Goal: Browse casually

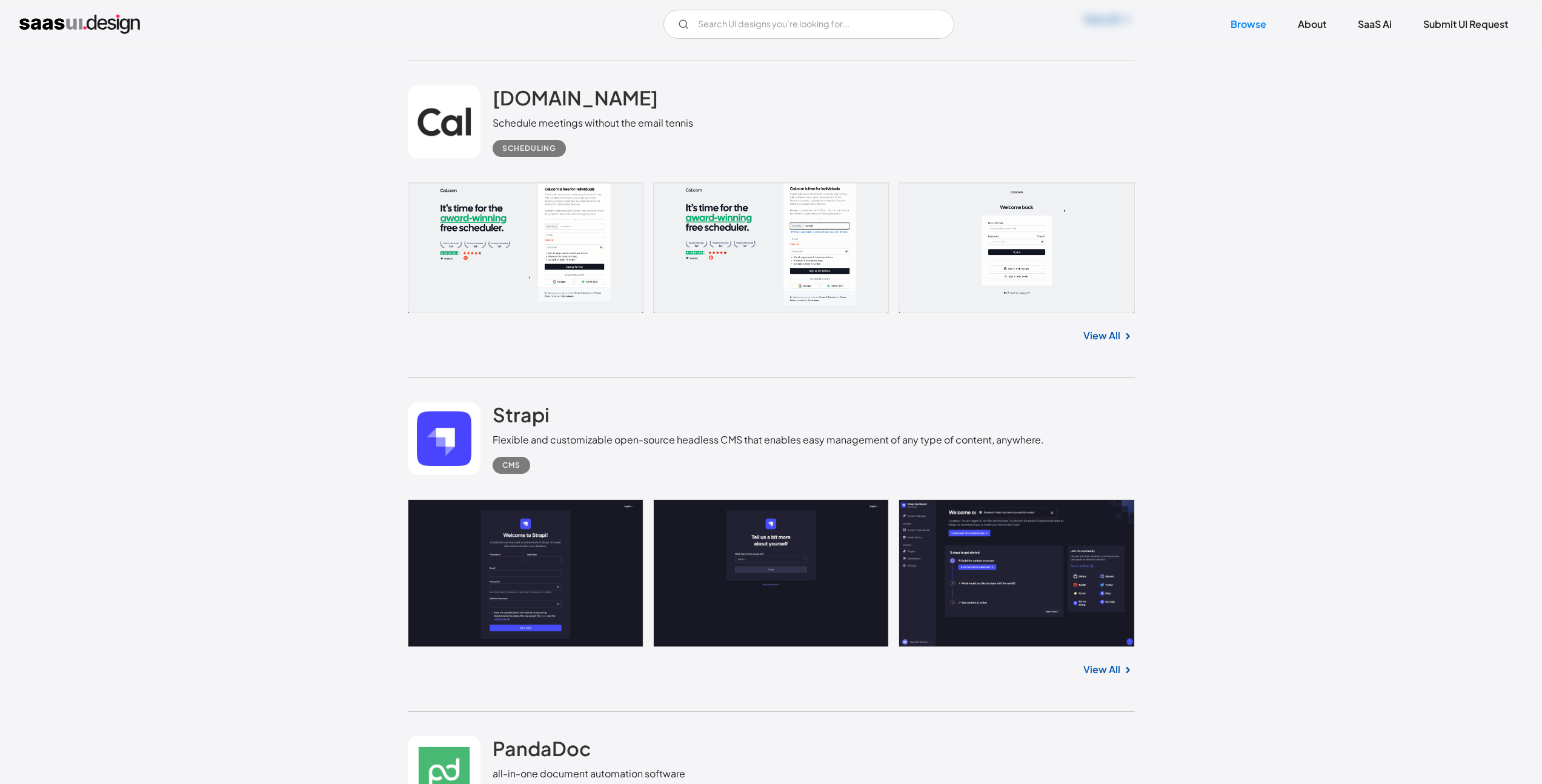
scroll to position [15396, 0]
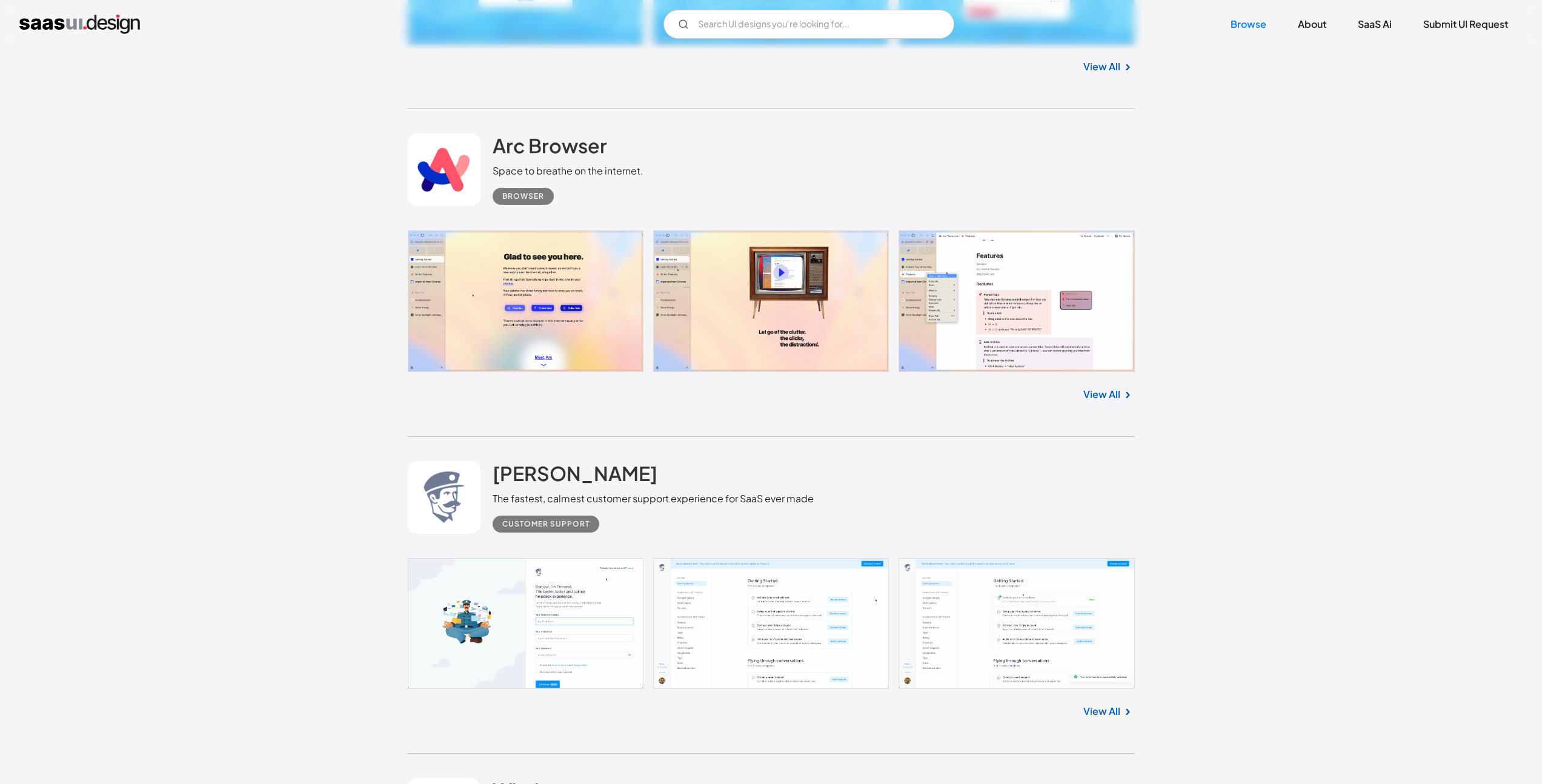
scroll to position [12880, 0]
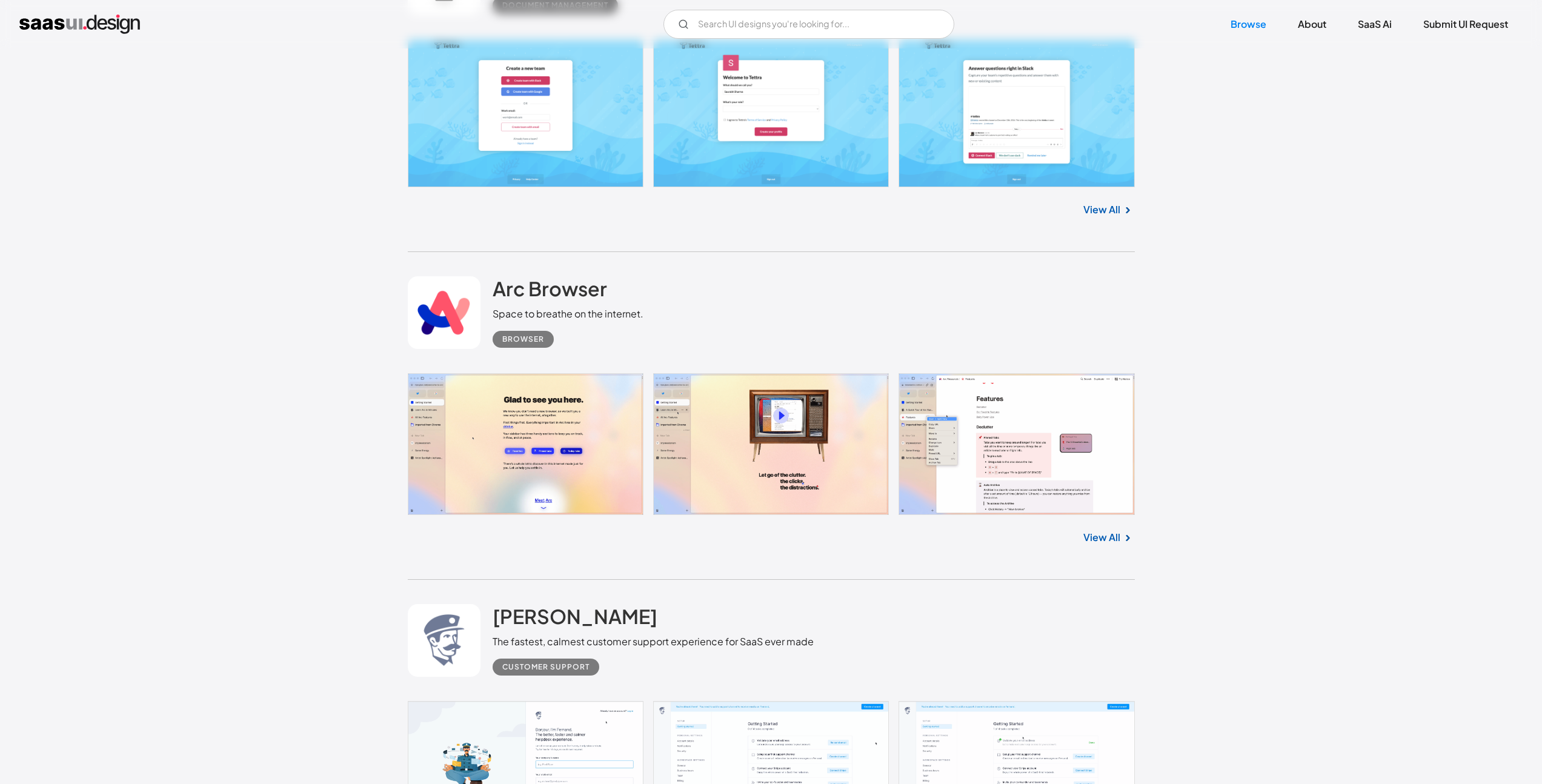
scroll to position [14160, 0]
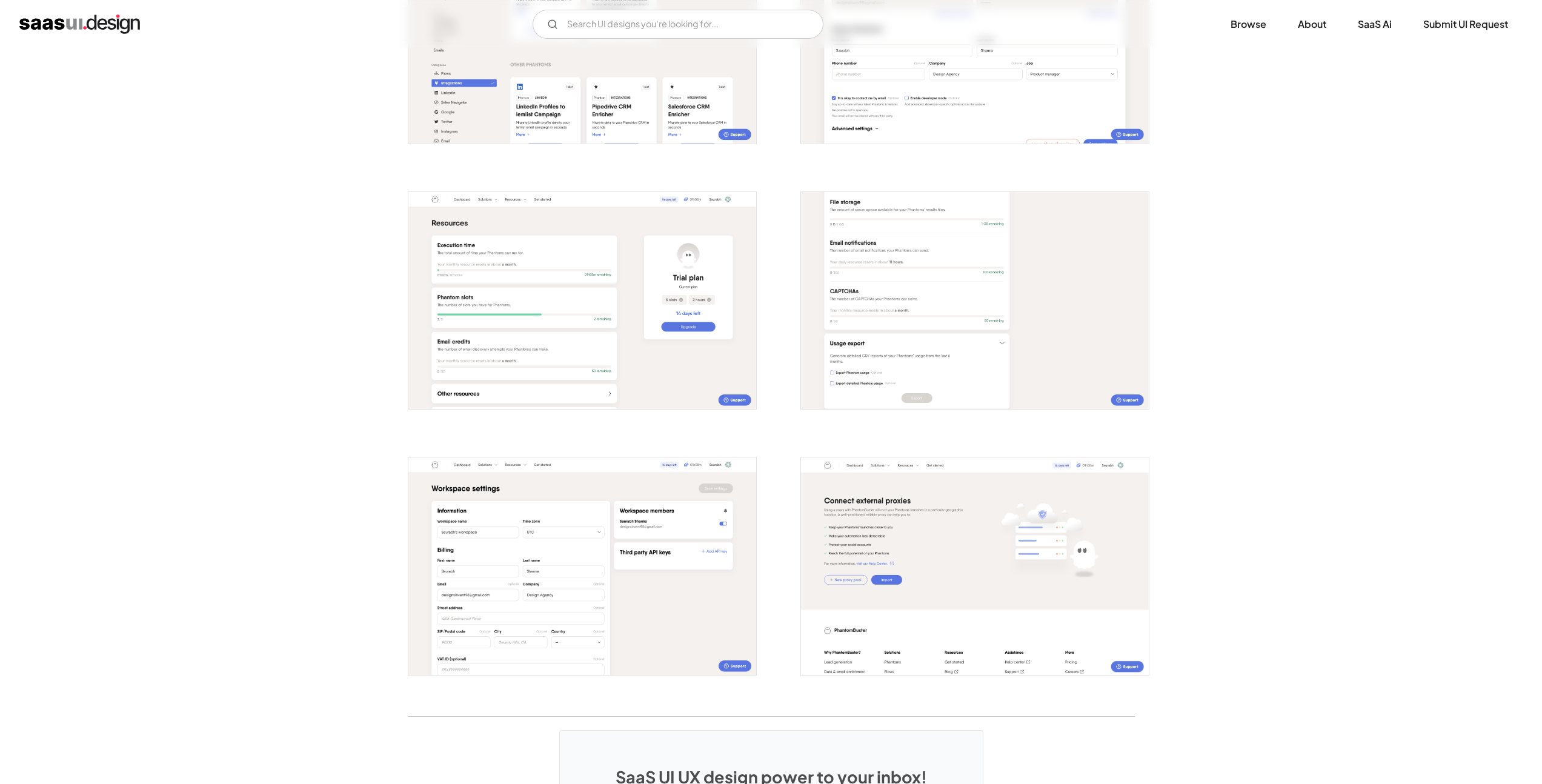
scroll to position [2282, 0]
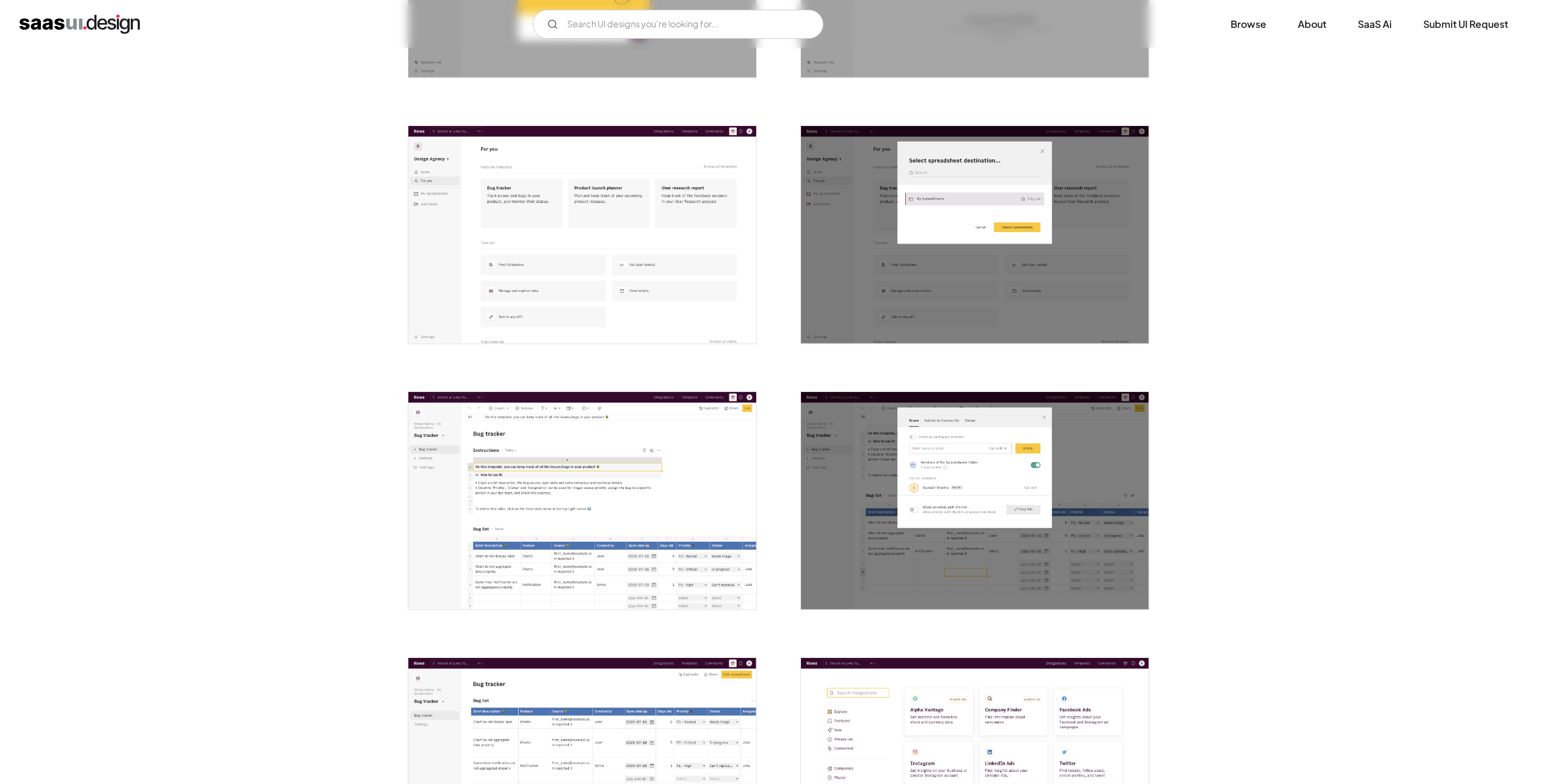
scroll to position [1600, 0]
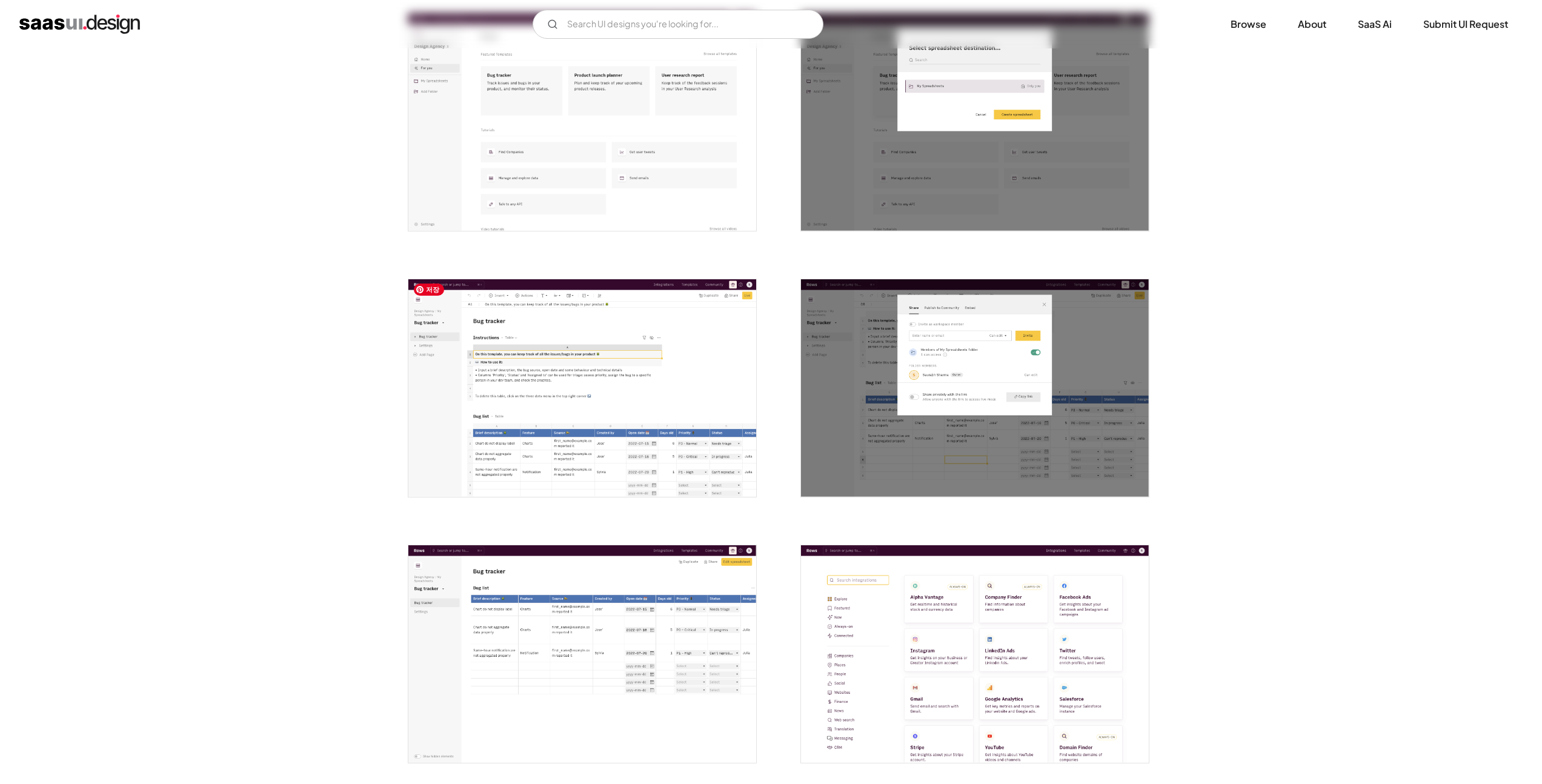
click at [554, 377] on img "open lightbox" at bounding box center [582, 388] width 348 height 218
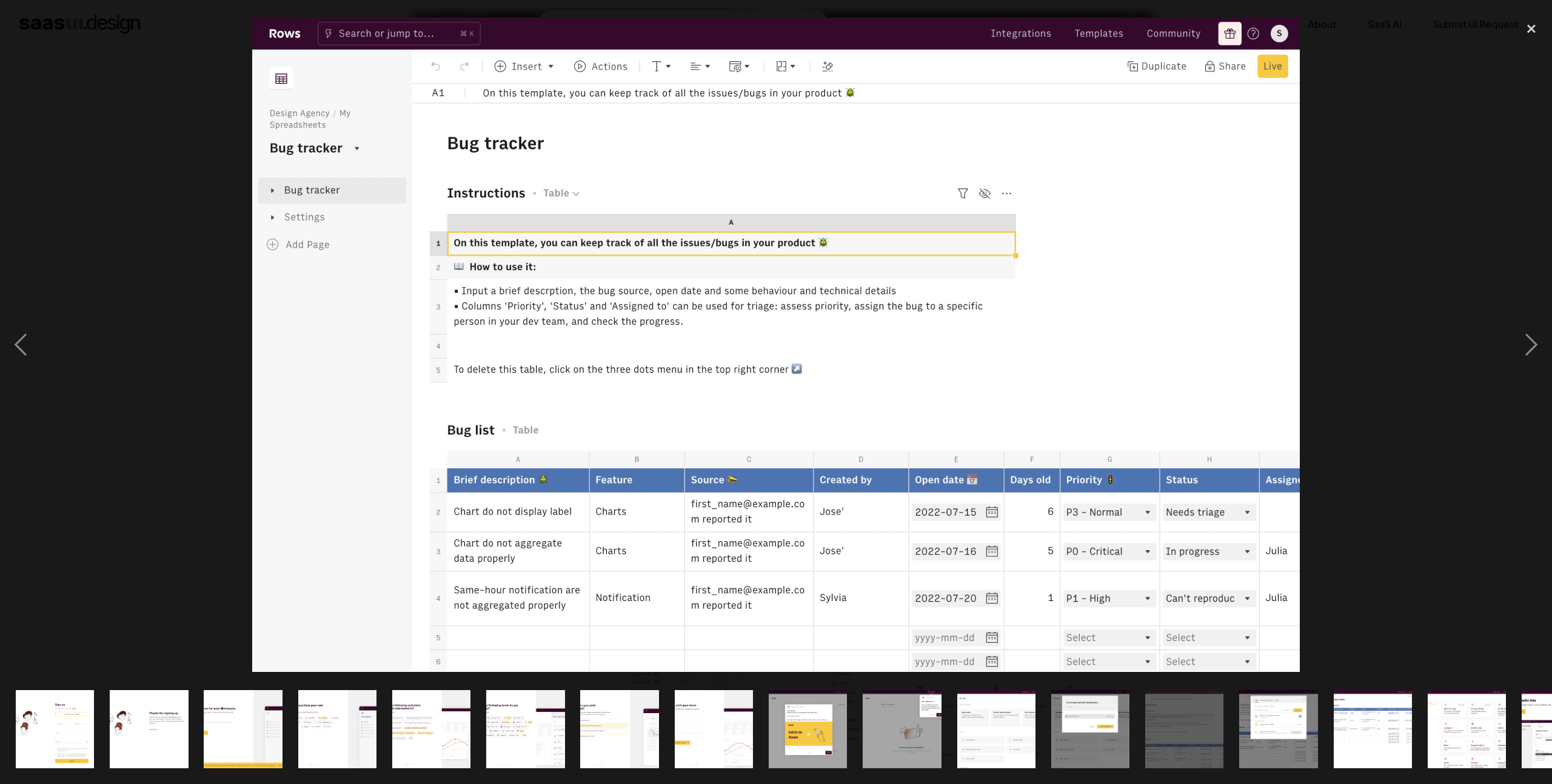
click at [103, 388] on div at bounding box center [776, 345] width 1552 height 658
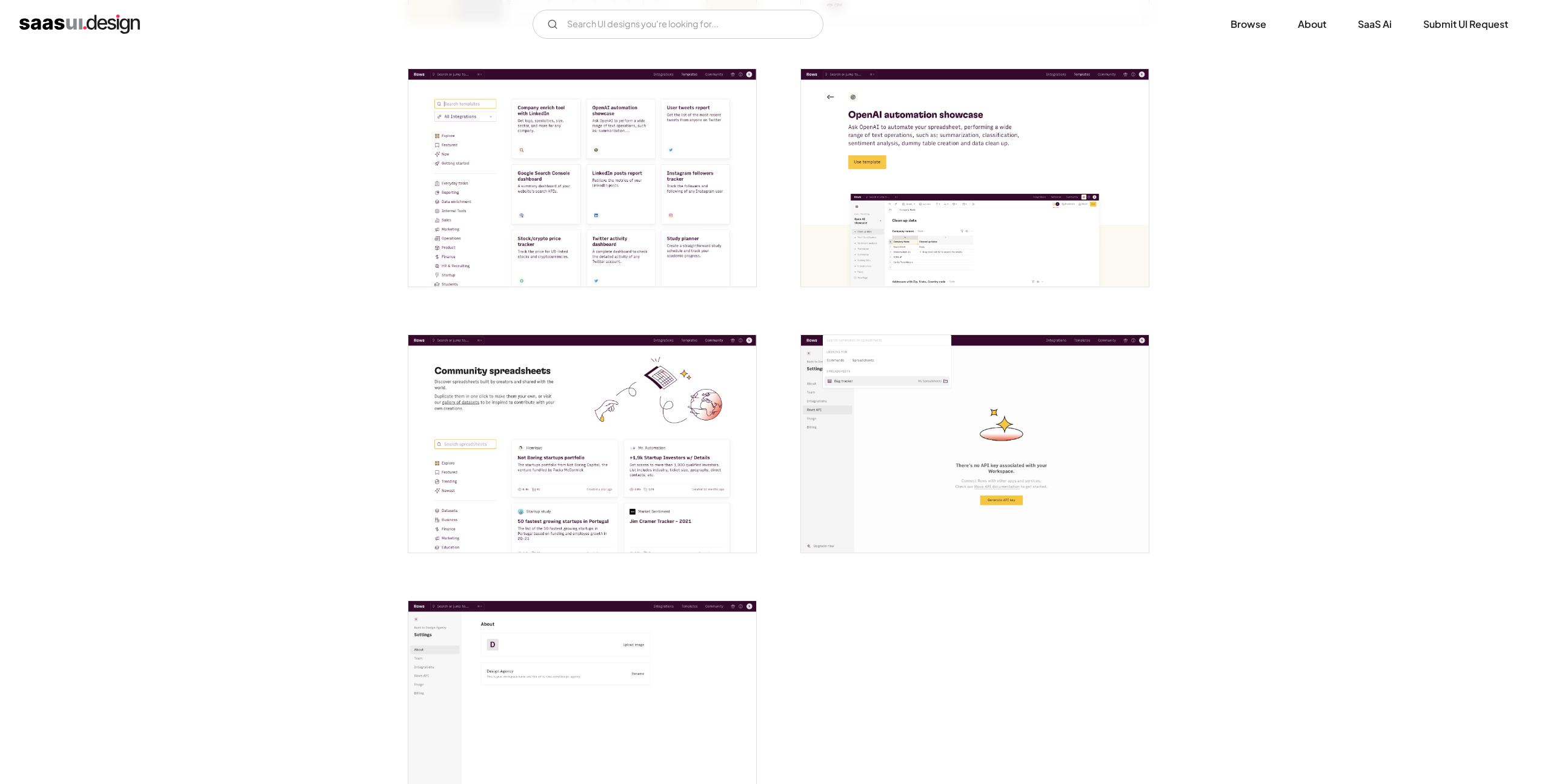
scroll to position [2810, 0]
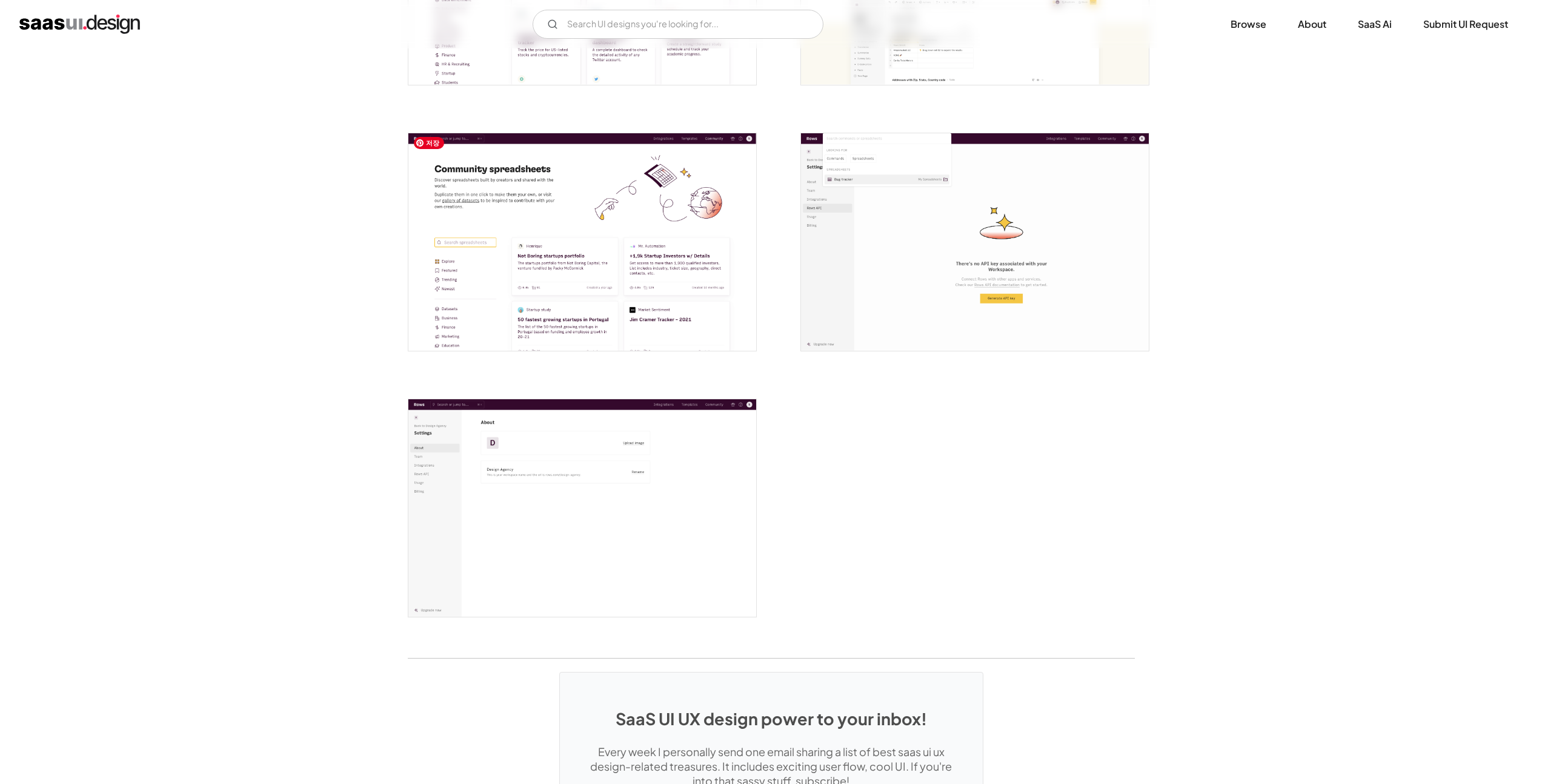
click at [586, 285] on img "open lightbox" at bounding box center [582, 242] width 348 height 218
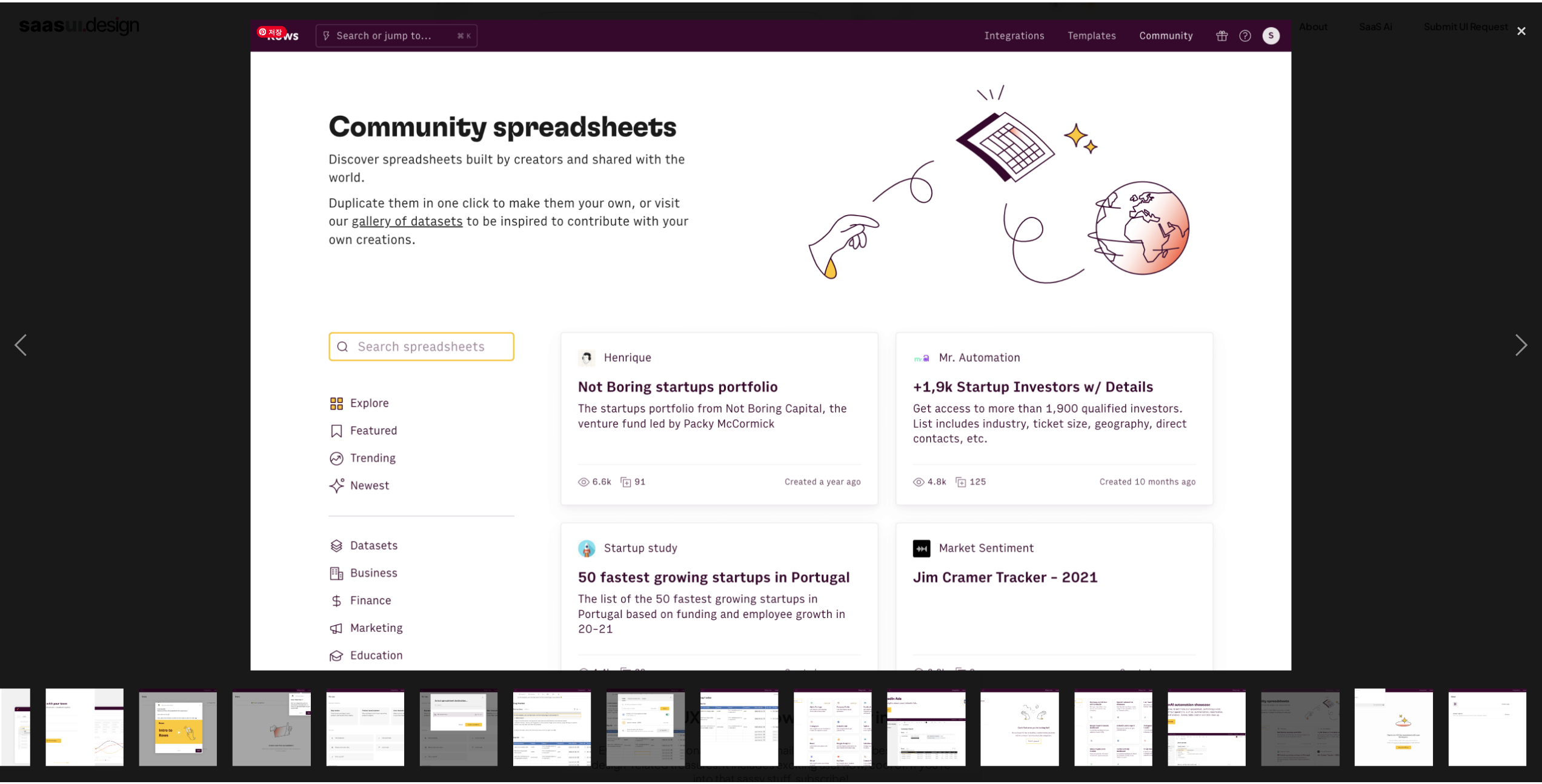
scroll to position [0, 629]
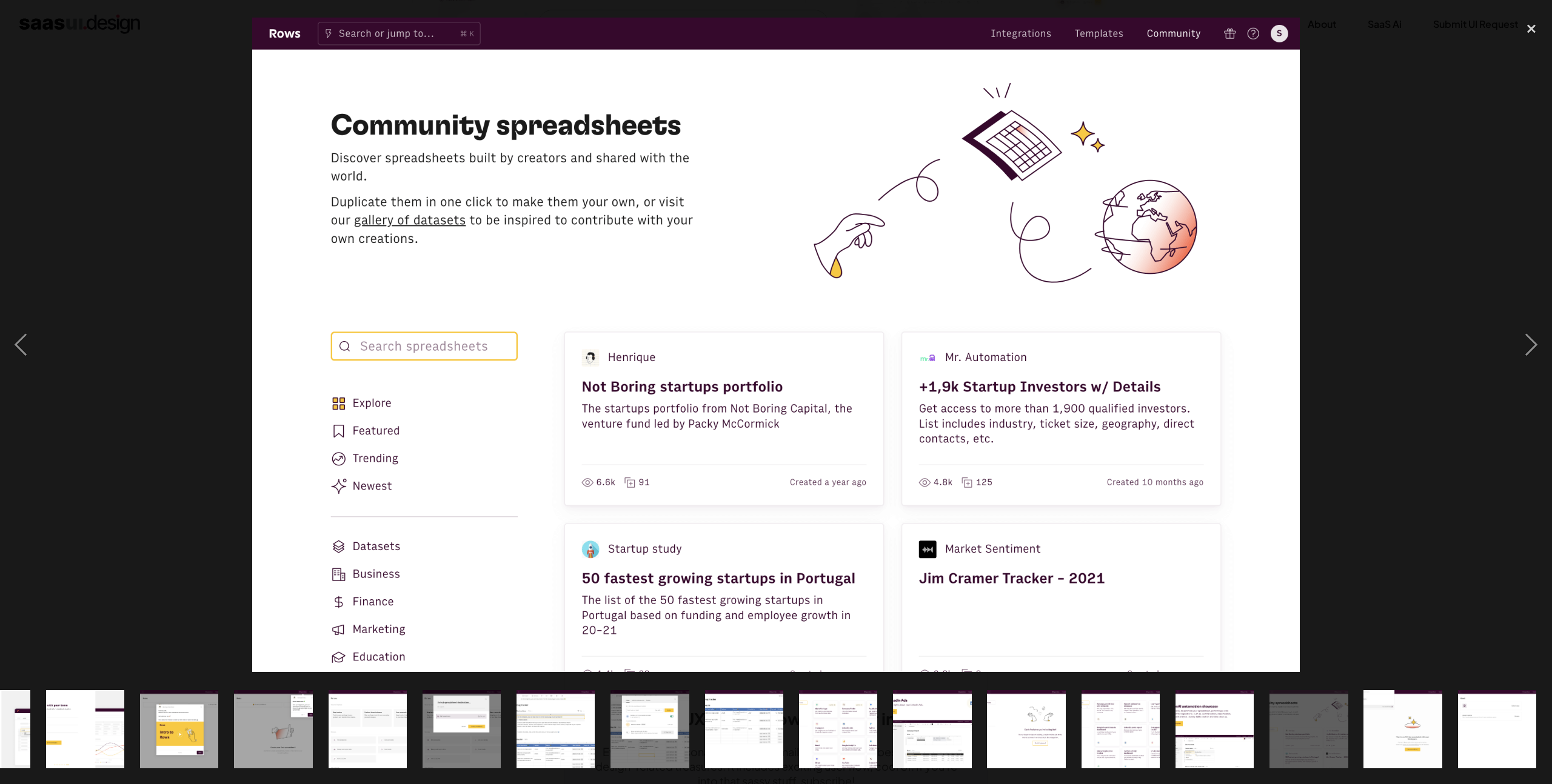
click at [178, 308] on div at bounding box center [776, 345] width 1552 height 658
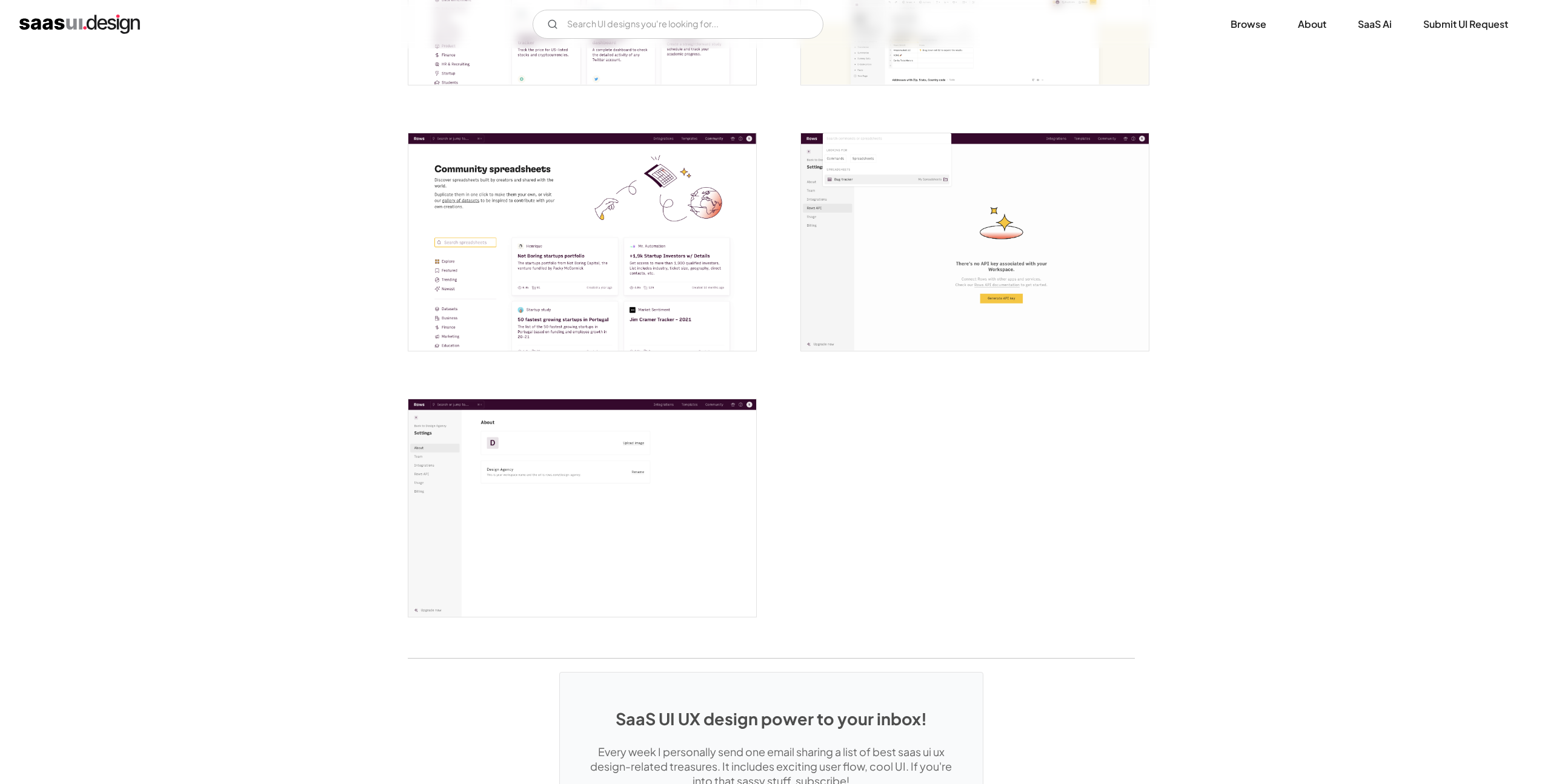
scroll to position [0, 0]
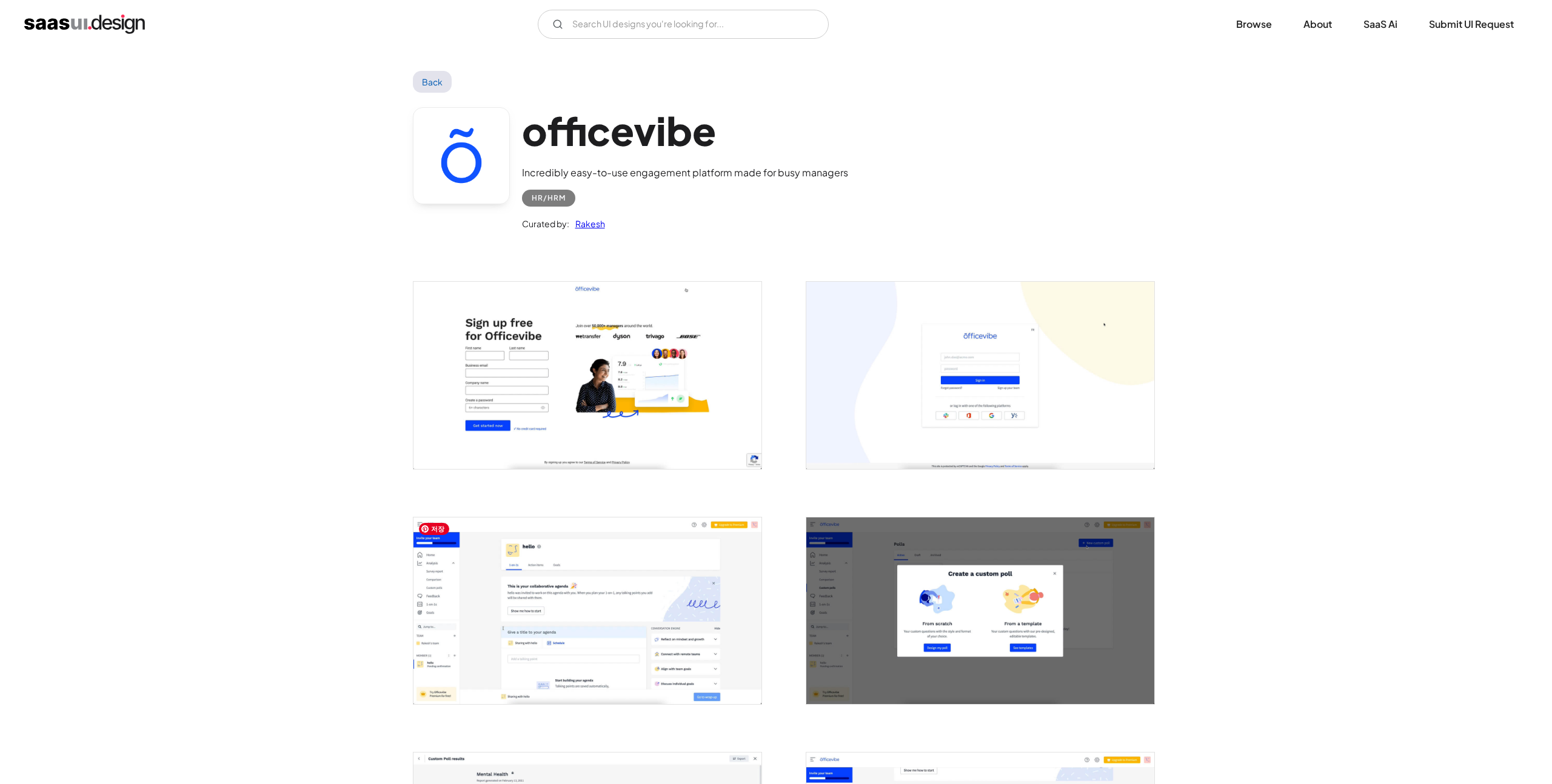
scroll to position [2, 0]
click at [532, 637] on img "open lightbox" at bounding box center [583, 609] width 348 height 187
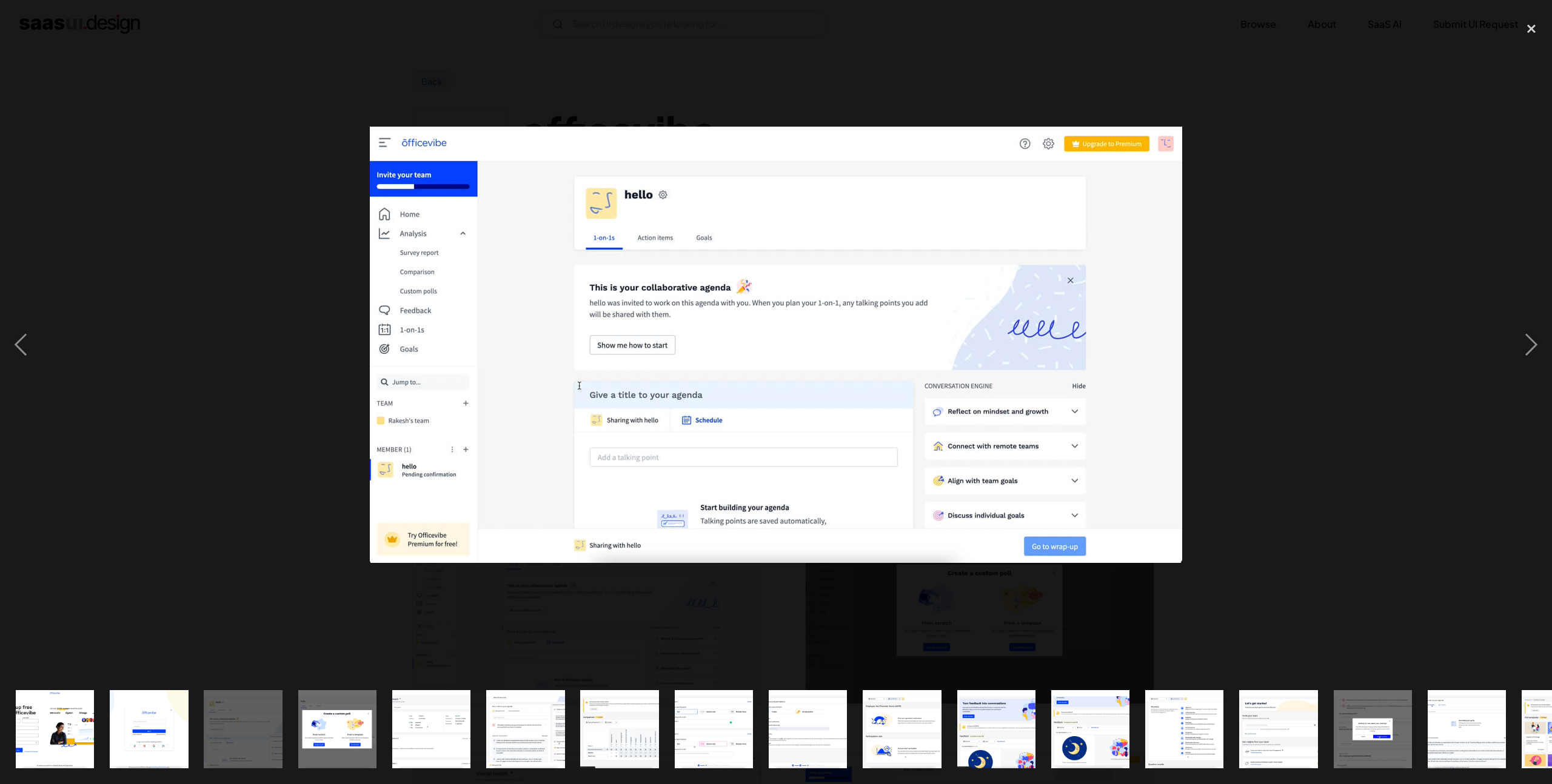
click at [713, 629] on div at bounding box center [776, 345] width 1552 height 658
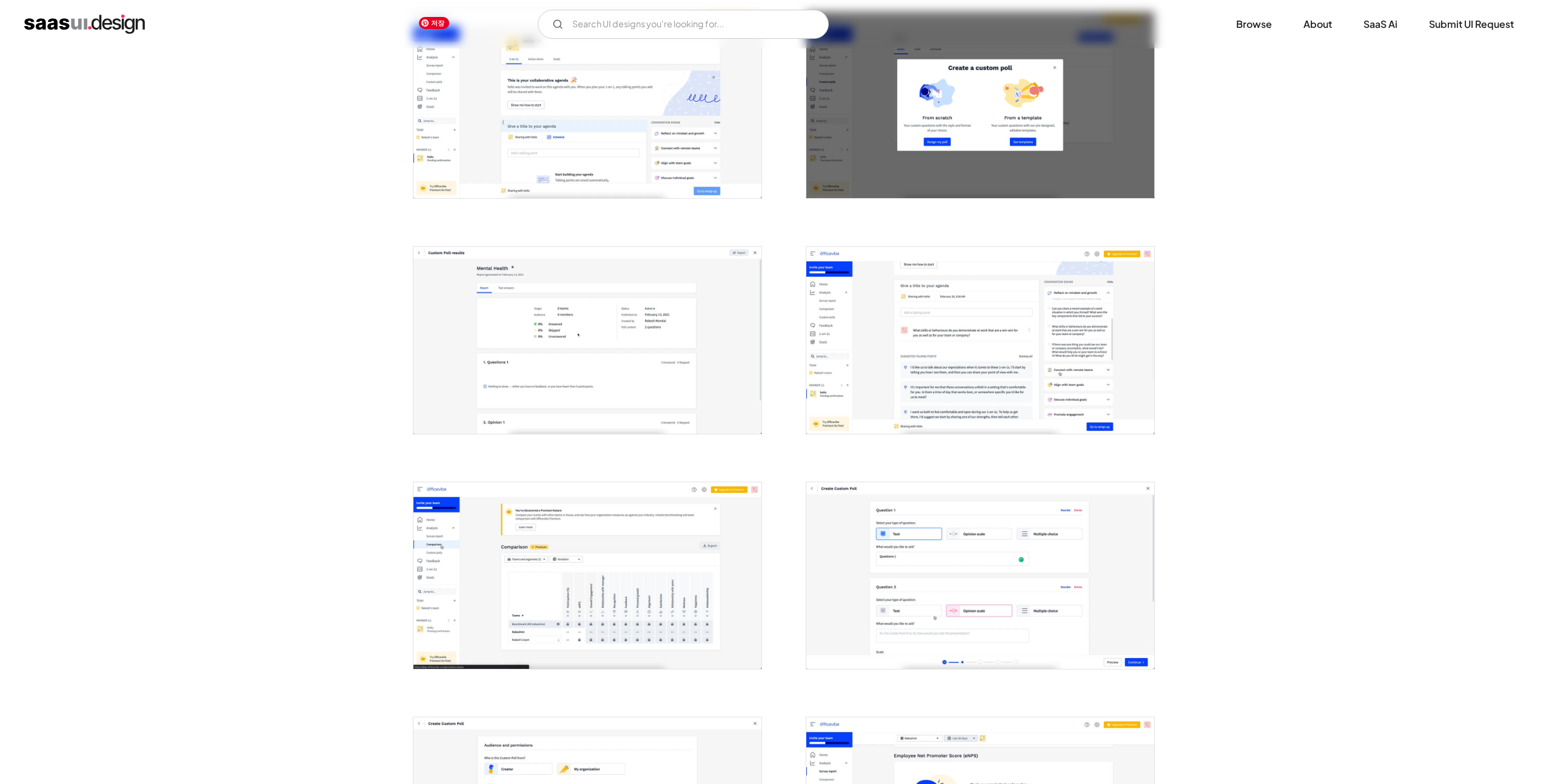
scroll to position [649, 0]
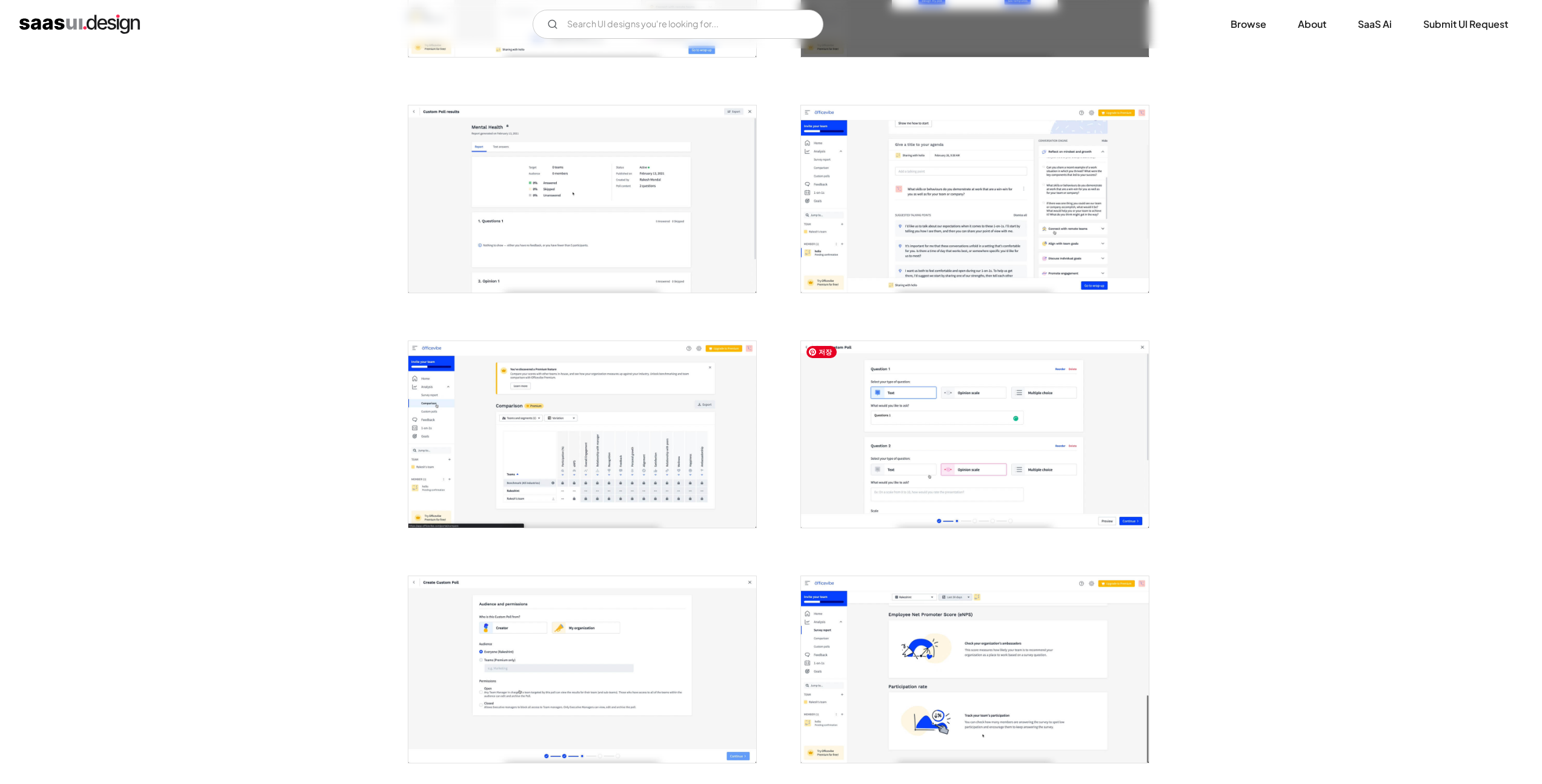
click at [979, 471] on img "open lightbox" at bounding box center [975, 434] width 348 height 187
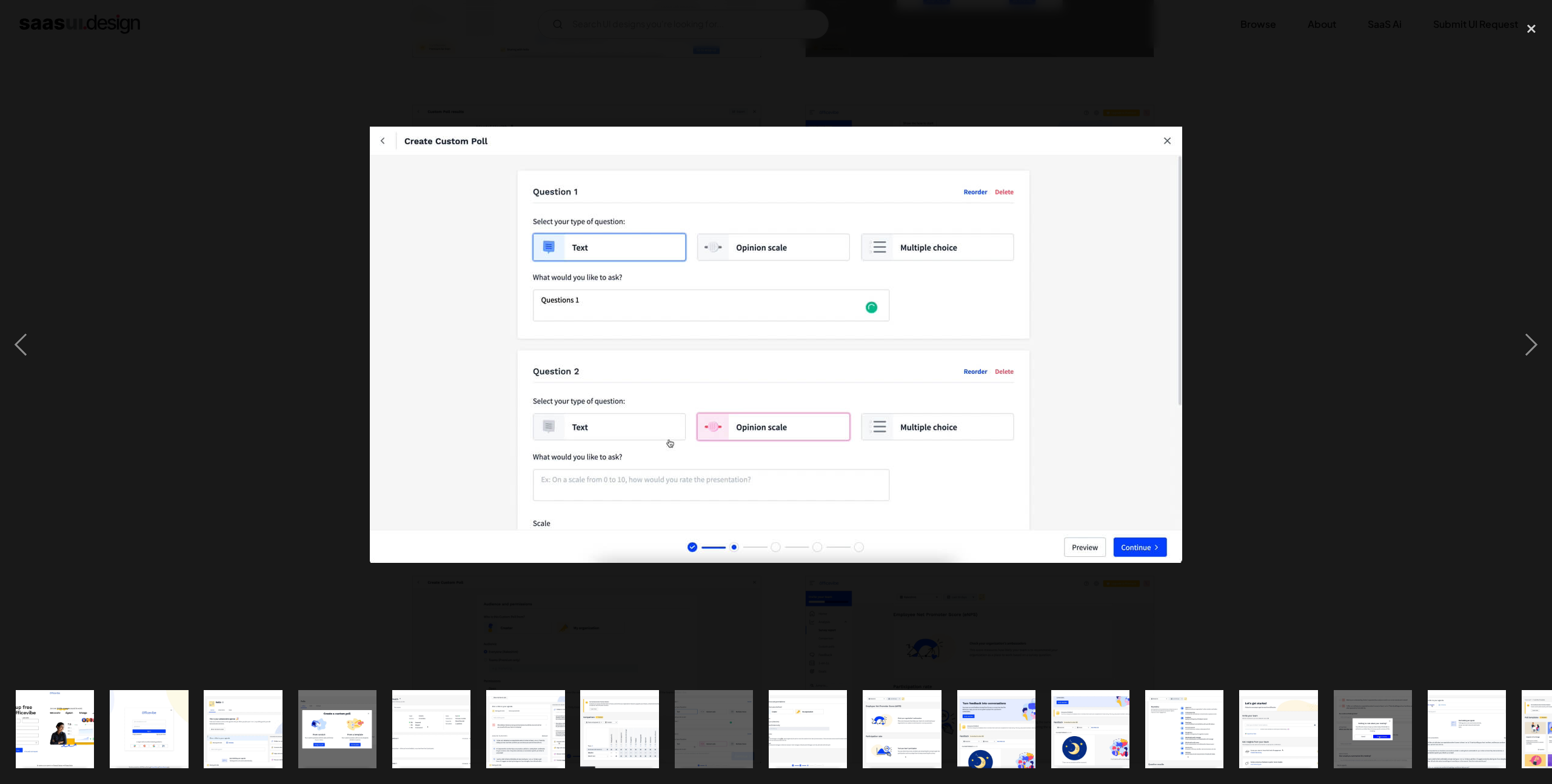
click at [168, 406] on div at bounding box center [776, 345] width 1552 height 658
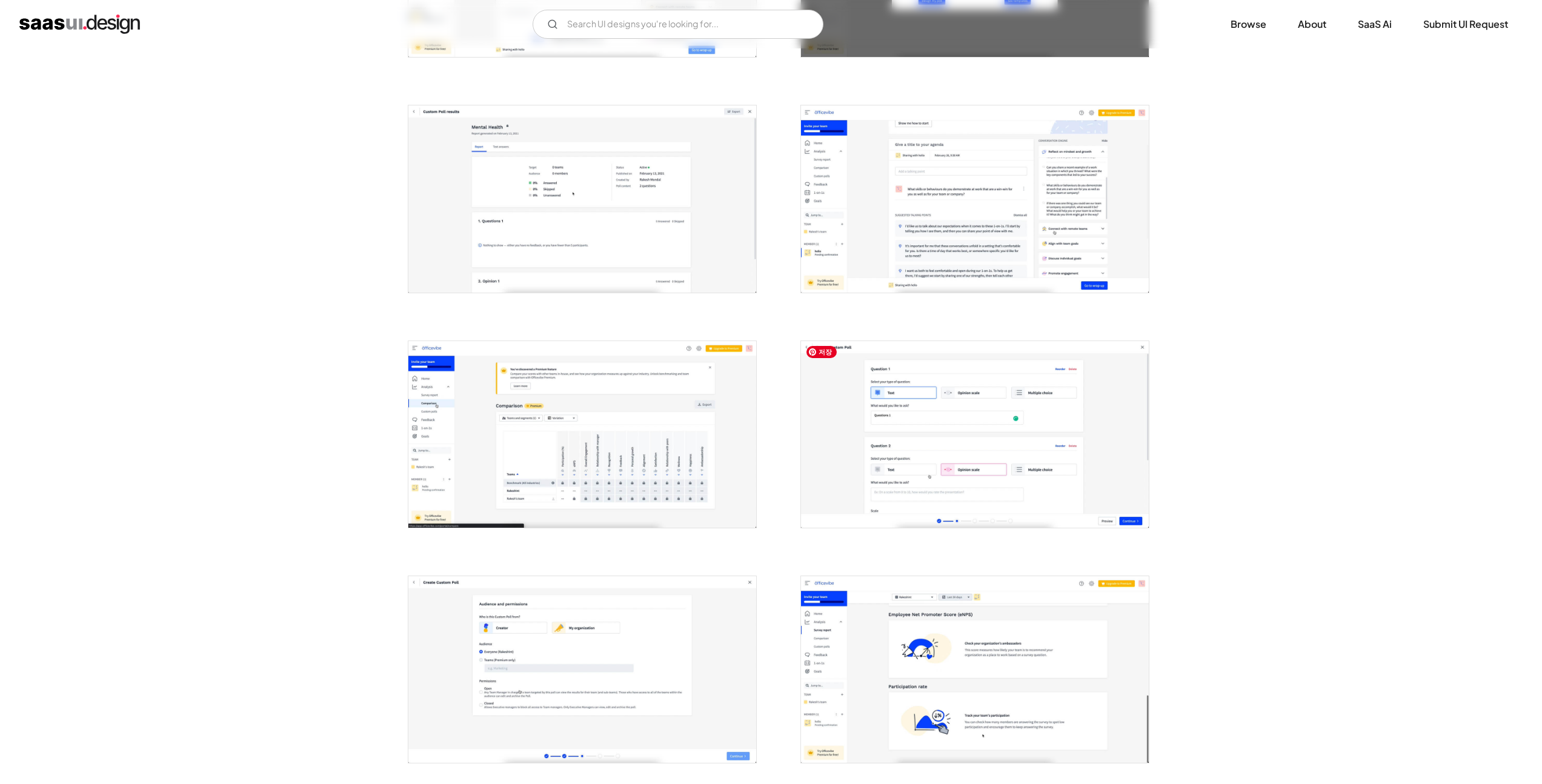
click at [930, 438] on img "open lightbox" at bounding box center [975, 434] width 348 height 187
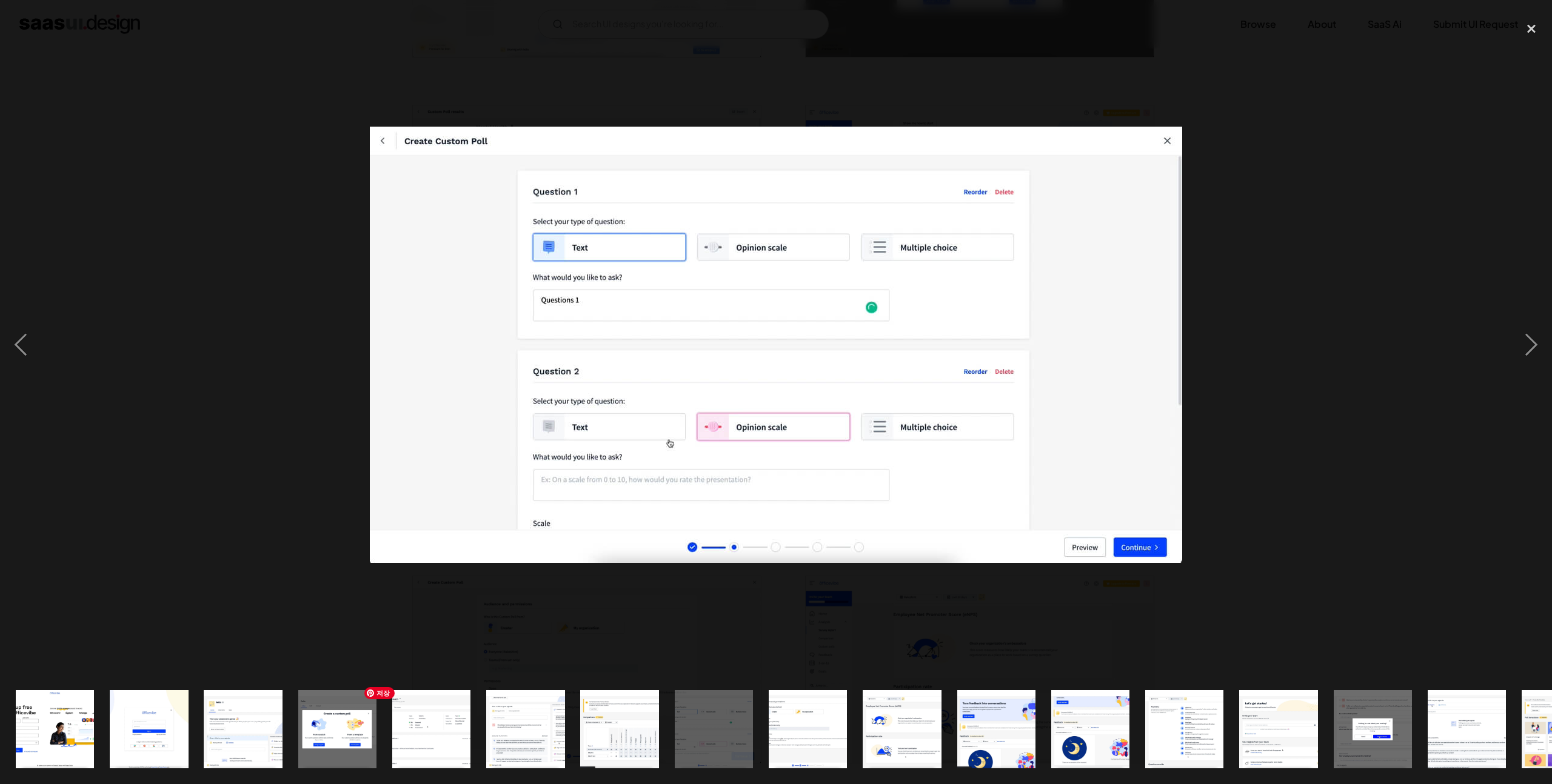
click at [462, 726] on img "show item 5 of 24" at bounding box center [431, 730] width 146 height 78
